Goal: Transaction & Acquisition: Purchase product/service

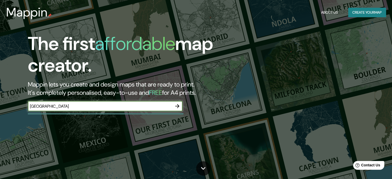
type input "Belo Horizonte"
click at [179, 104] on icon "button" at bounding box center [177, 106] width 6 height 6
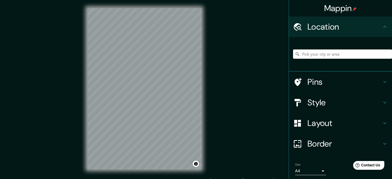
click at [315, 53] on input "Pick your city or area" at bounding box center [342, 54] width 99 height 9
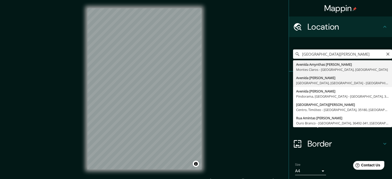
type input "Avenida Amintas Jacques De Moraes, Novo Glória, Belo Horizonte - Minas Gerais, …"
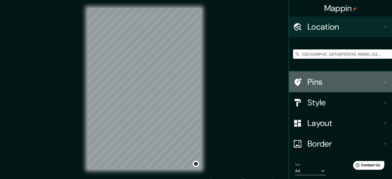
click at [326, 78] on h4 "Pins" at bounding box center [345, 82] width 74 height 10
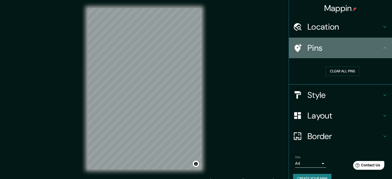
click at [350, 48] on h4 "Pins" at bounding box center [345, 48] width 74 height 10
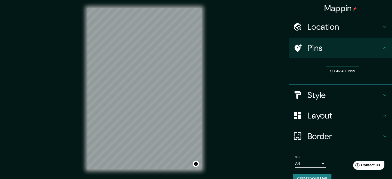
click at [350, 91] on h4 "Style" at bounding box center [345, 95] width 74 height 10
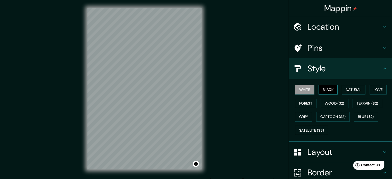
click at [328, 92] on button "Black" at bounding box center [328, 90] width 19 height 10
click at [345, 92] on button "Natural" at bounding box center [354, 90] width 24 height 10
click at [367, 92] on div "White Black Natural Love Forest Wood ($2) Terrain ($2) Grey Cartoon ($2) Blue (…" at bounding box center [342, 110] width 99 height 54
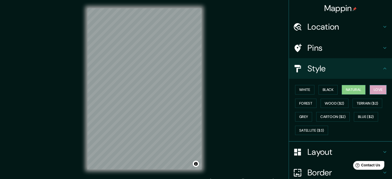
click at [372, 91] on button "Love" at bounding box center [378, 90] width 17 height 10
click at [300, 103] on button "Forest" at bounding box center [305, 104] width 21 height 10
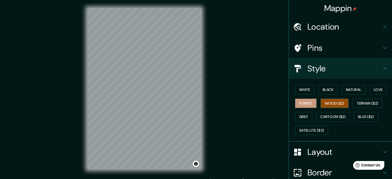
click at [331, 103] on button "Wood ($2)" at bounding box center [335, 104] width 28 height 10
click at [308, 92] on button "White" at bounding box center [304, 90] width 19 height 10
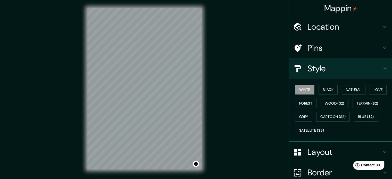
click at [347, 70] on h4 "Style" at bounding box center [345, 68] width 74 height 10
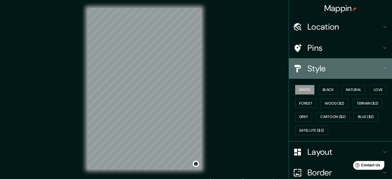
click at [377, 66] on h4 "Style" at bounding box center [345, 68] width 74 height 10
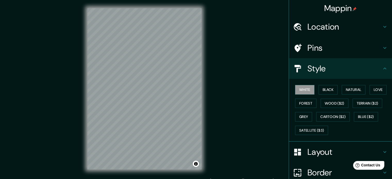
click at [384, 67] on icon at bounding box center [385, 69] width 6 height 6
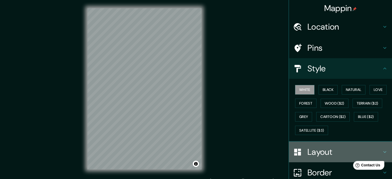
click at [382, 149] on icon at bounding box center [385, 152] width 6 height 6
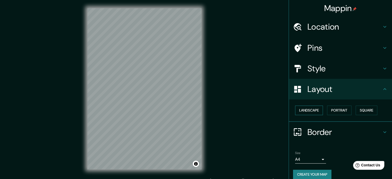
click at [306, 111] on button "Landscape" at bounding box center [309, 111] width 28 height 10
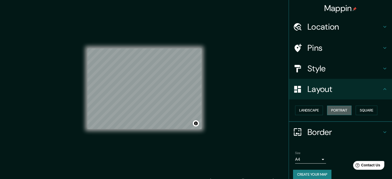
click at [327, 111] on button "Portrait" at bounding box center [339, 111] width 25 height 10
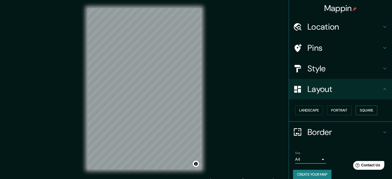
click at [358, 110] on button "Square" at bounding box center [367, 111] width 22 height 10
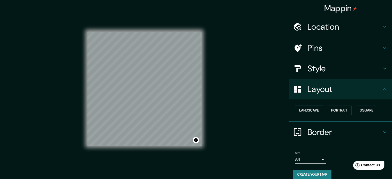
click at [310, 110] on button "Landscape" at bounding box center [309, 111] width 28 height 10
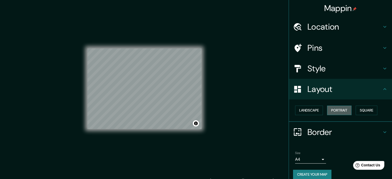
click at [336, 110] on button "Portrait" at bounding box center [339, 111] width 25 height 10
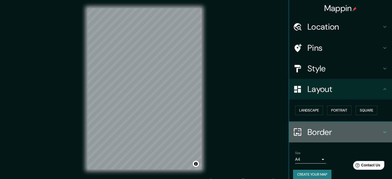
click at [342, 139] on div "Border" at bounding box center [340, 132] width 103 height 21
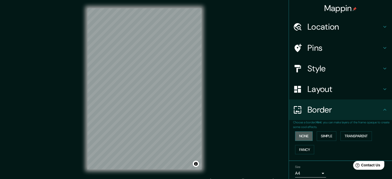
click at [303, 136] on button "None" at bounding box center [304, 137] width 18 height 10
click at [327, 138] on button "Simple" at bounding box center [327, 137] width 20 height 10
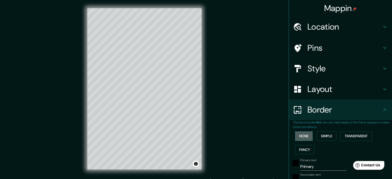
click at [309, 138] on button "None" at bounding box center [304, 137] width 18 height 10
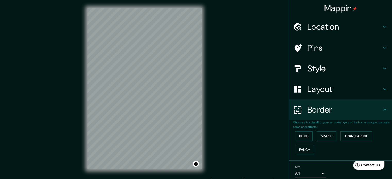
click at [335, 114] on h4 "Border" at bounding box center [345, 110] width 74 height 10
click at [382, 113] on icon at bounding box center [385, 110] width 6 height 6
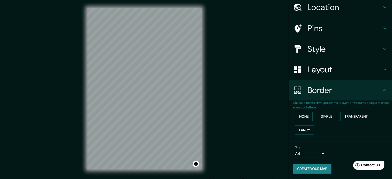
scroll to position [20, 0]
drag, startPoint x: 324, startPoint y: 153, endPoint x: 321, endPoint y: 153, distance: 3.4
click at [322, 153] on div "Size A4 single" at bounding box center [340, 152] width 95 height 17
click at [321, 153] on body "Mappin Location Avenida Amintas Jacques De Moraes, Novo Glória, Belo Horizonte …" at bounding box center [196, 89] width 392 height 179
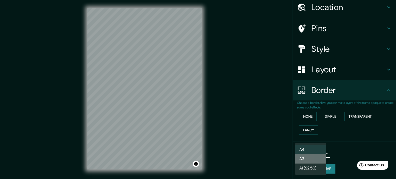
click at [318, 158] on li "A3" at bounding box center [310, 159] width 31 height 9
type input "a4"
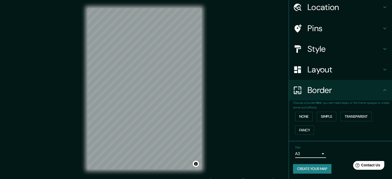
click at [331, 90] on h4 "Border" at bounding box center [345, 90] width 74 height 10
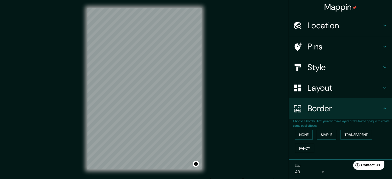
scroll to position [0, 0]
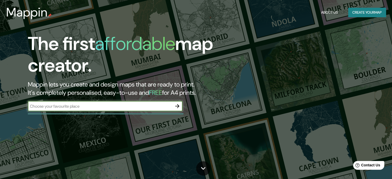
click at [154, 107] on input "text" at bounding box center [100, 106] width 144 height 6
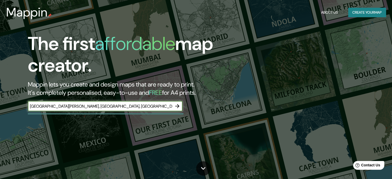
type input "[GEOGRAPHIC_DATA][PERSON_NAME], [GEOGRAPHIC_DATA], [GEOGRAPHIC_DATA], [GEOGRAPH…"
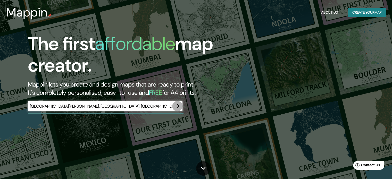
click at [180, 106] on icon "button" at bounding box center [177, 106] width 6 height 6
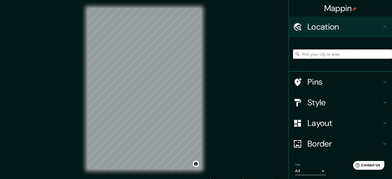
click at [320, 58] on input "Pick your city or area" at bounding box center [342, 54] width 99 height 9
